Goal: Check status: Check status

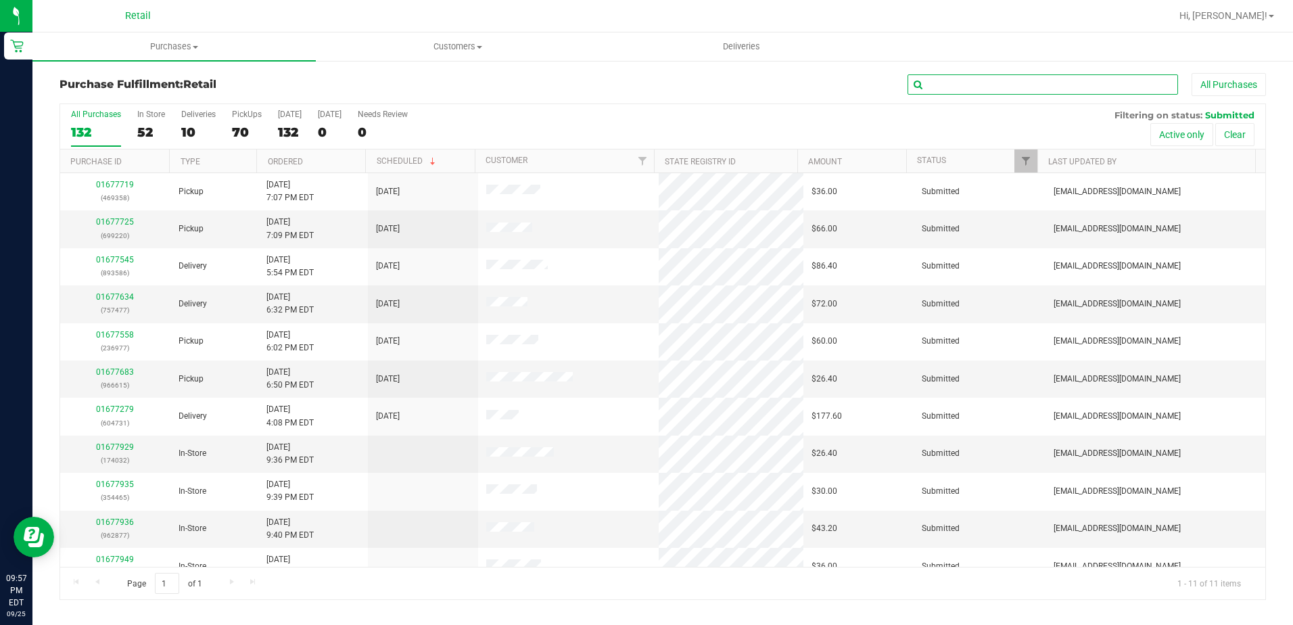
click at [1054, 86] on input "text" at bounding box center [1042, 84] width 270 height 20
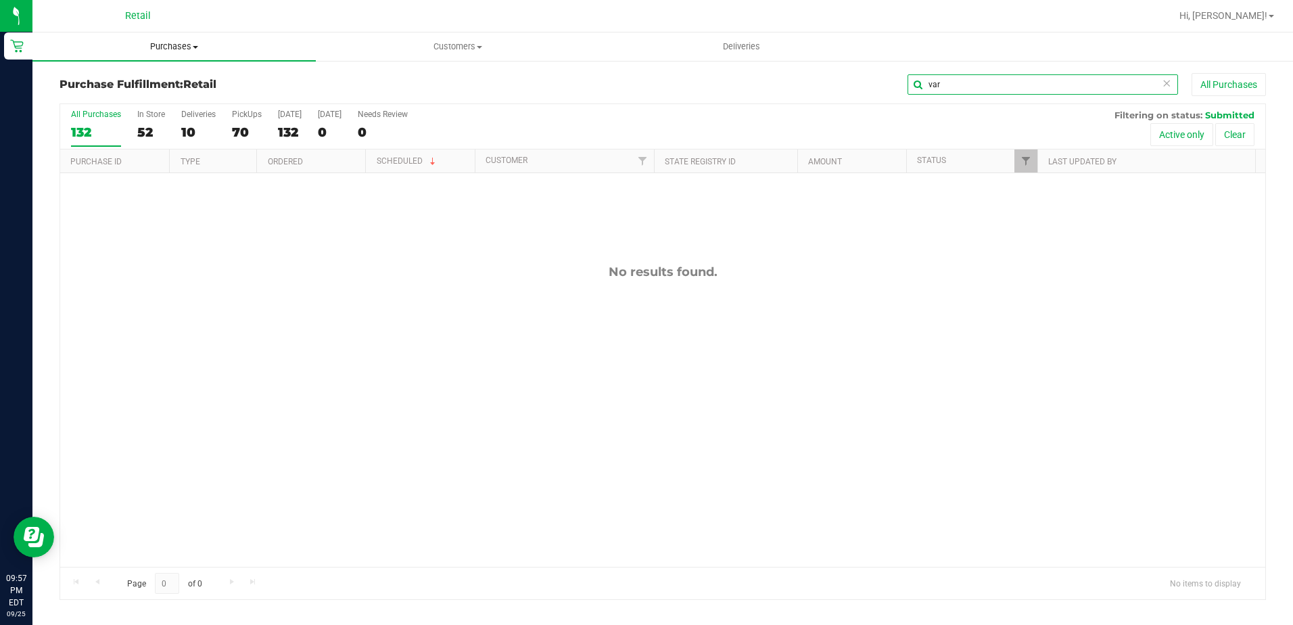
type input "var"
click at [195, 39] on uib-tab-heading "Purchases Summary of purchases Fulfillment All purchases" at bounding box center [173, 46] width 283 height 28
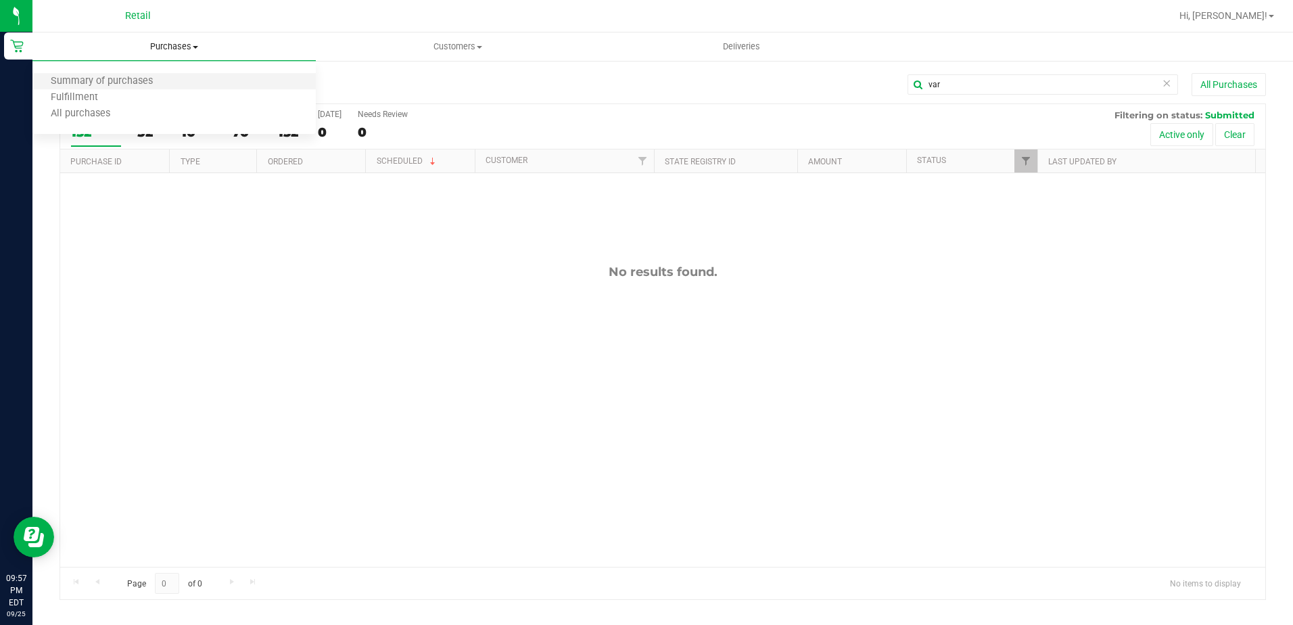
click at [185, 80] on li "Summary of purchases" at bounding box center [173, 82] width 283 height 16
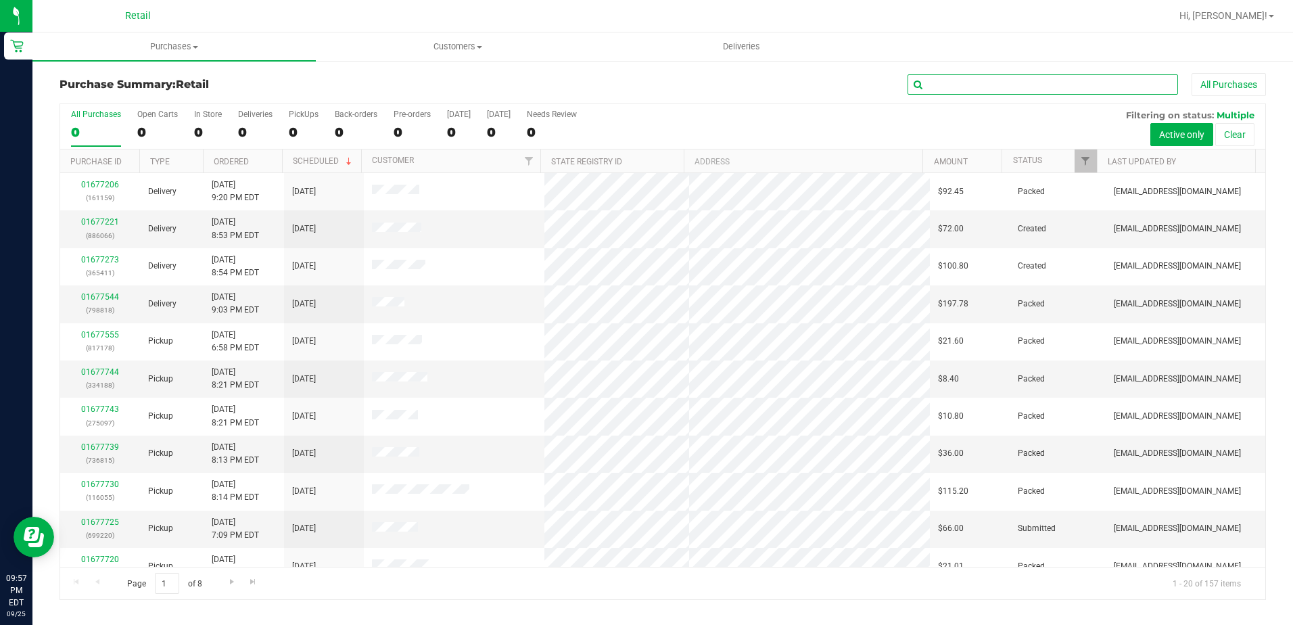
click at [1005, 82] on input "text" at bounding box center [1042, 84] width 270 height 20
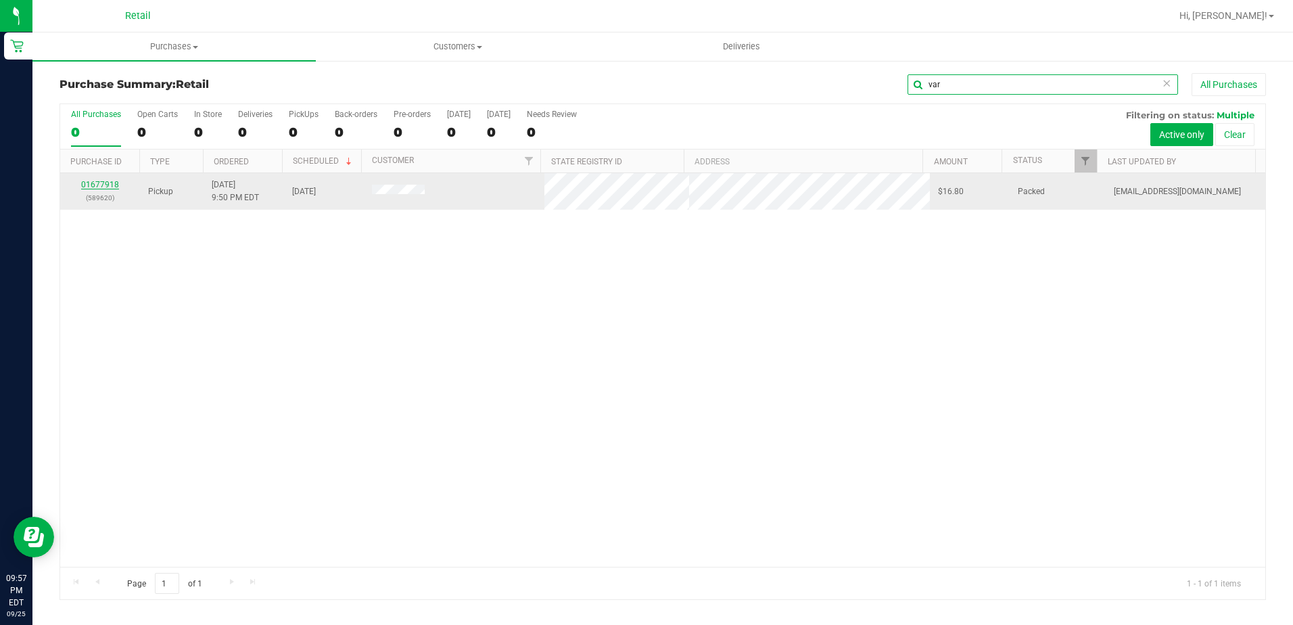
type input "var"
click at [112, 188] on link "01677918" at bounding box center [100, 184] width 38 height 9
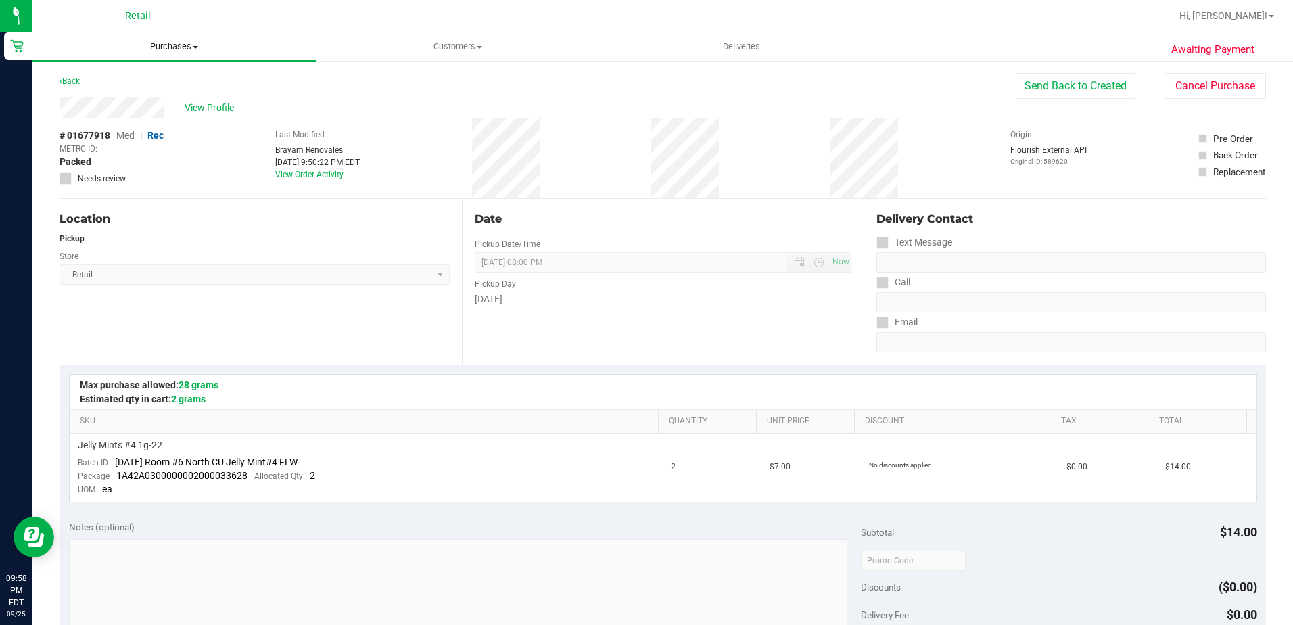
click at [187, 47] on span "Purchases" at bounding box center [173, 47] width 283 height 12
click at [167, 84] on span "Summary of purchases" at bounding box center [101, 81] width 139 height 11
